Goal: Use online tool/utility: Utilize a website feature to perform a specific function

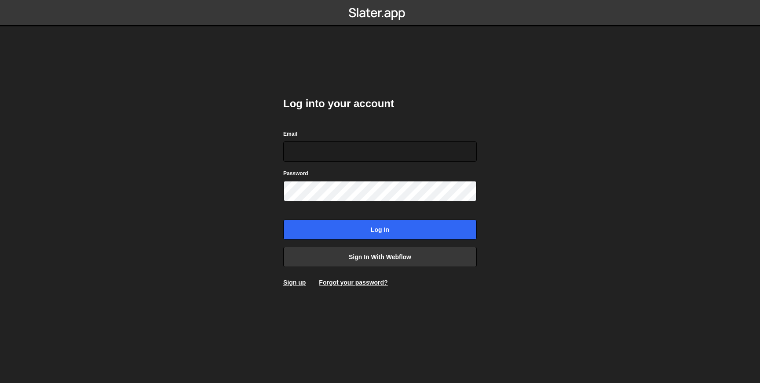
type input "[EMAIL_ADDRESS][DOMAIN_NAME]"
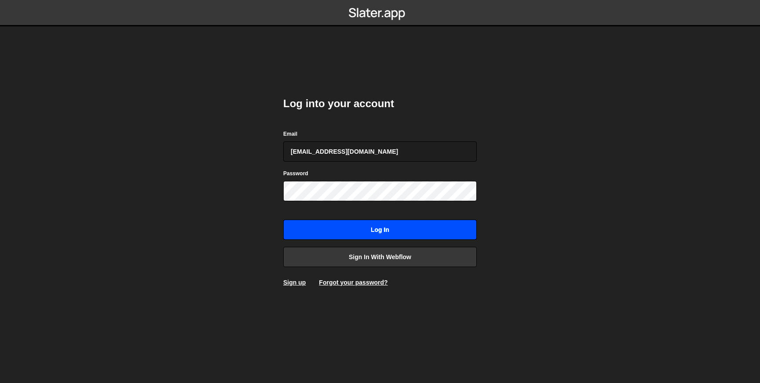
click at [332, 232] on input "Log in" at bounding box center [379, 230] width 193 height 20
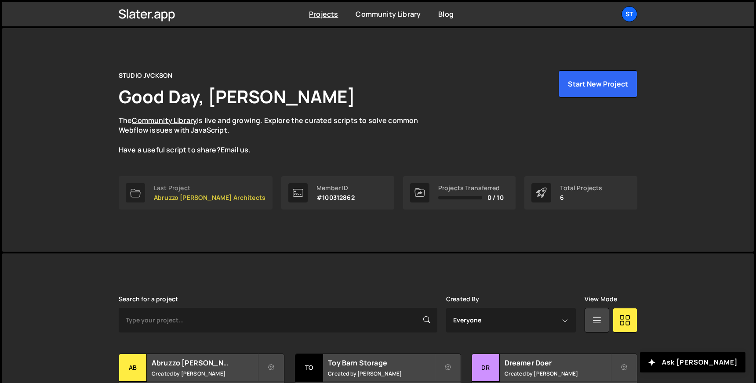
click at [206, 199] on p "Abruzzo [PERSON_NAME] Architects" at bounding box center [210, 197] width 112 height 7
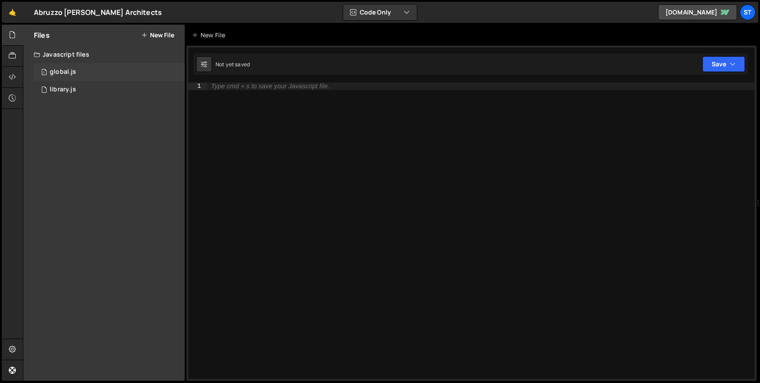
click at [81, 74] on div "1 global.js 0" at bounding box center [109, 72] width 151 height 18
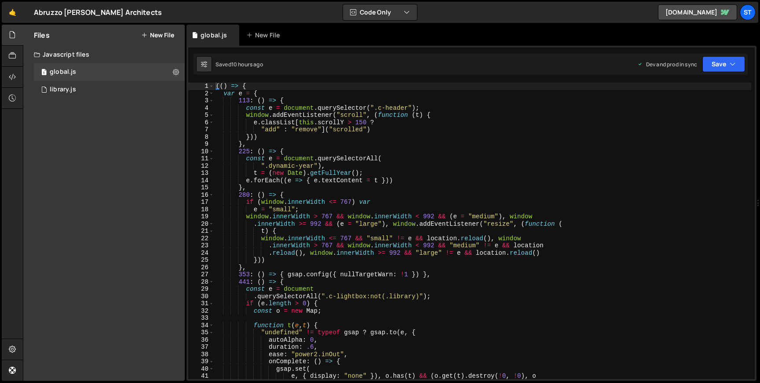
click at [330, 165] on div "(( ) => { var e = { 113 : ( ) => { const e = document . querySelector ( ".c-hea…" at bounding box center [482, 238] width 537 height 311
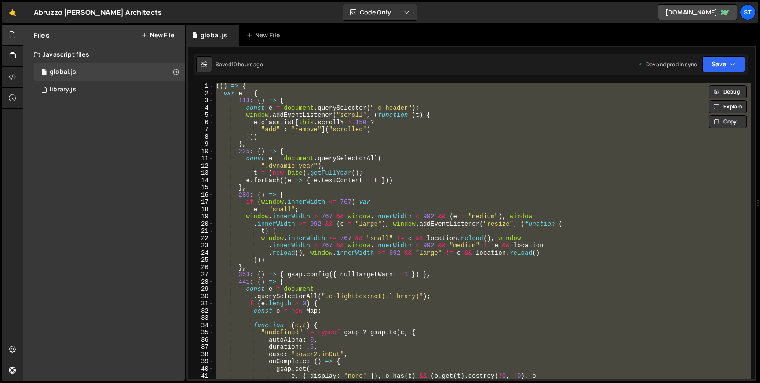
paste textarea
type textarea "//# sourceMappingURL=[DOMAIN_NAME]"
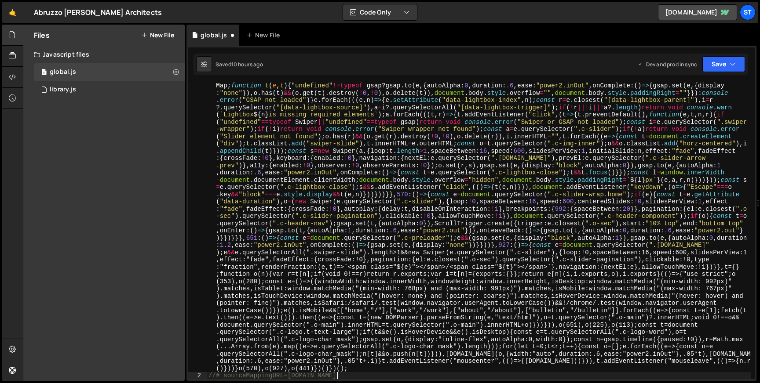
scroll to position [44, 0]
